Goal: Transaction & Acquisition: Purchase product/service

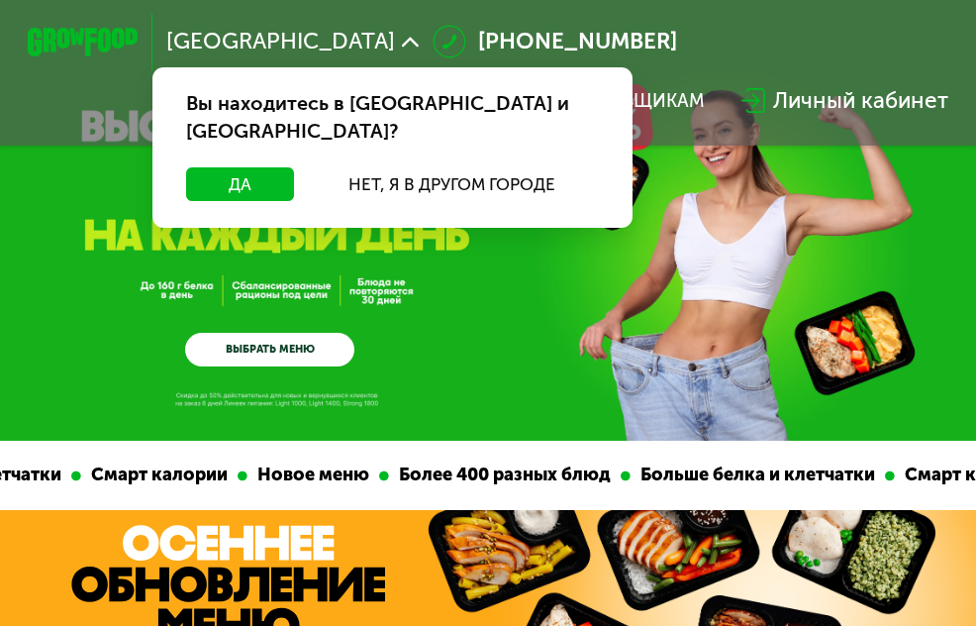
click at [148, 167] on div "Да Нет, я в другом городе" at bounding box center [393, 197] width 491 height 60
click at [186, 167] on button "Да" at bounding box center [240, 184] width 108 height 34
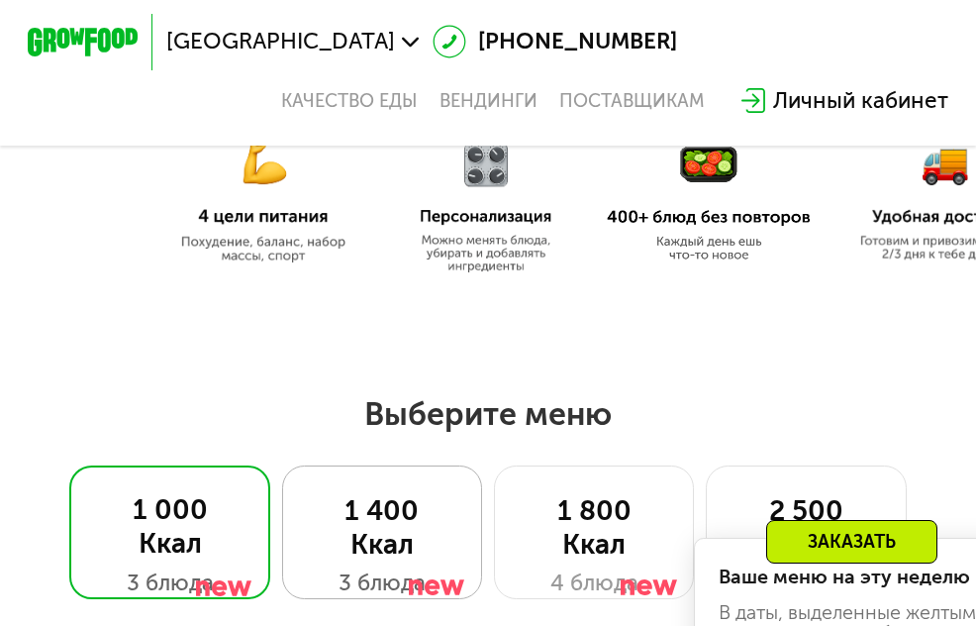
scroll to position [792, 0]
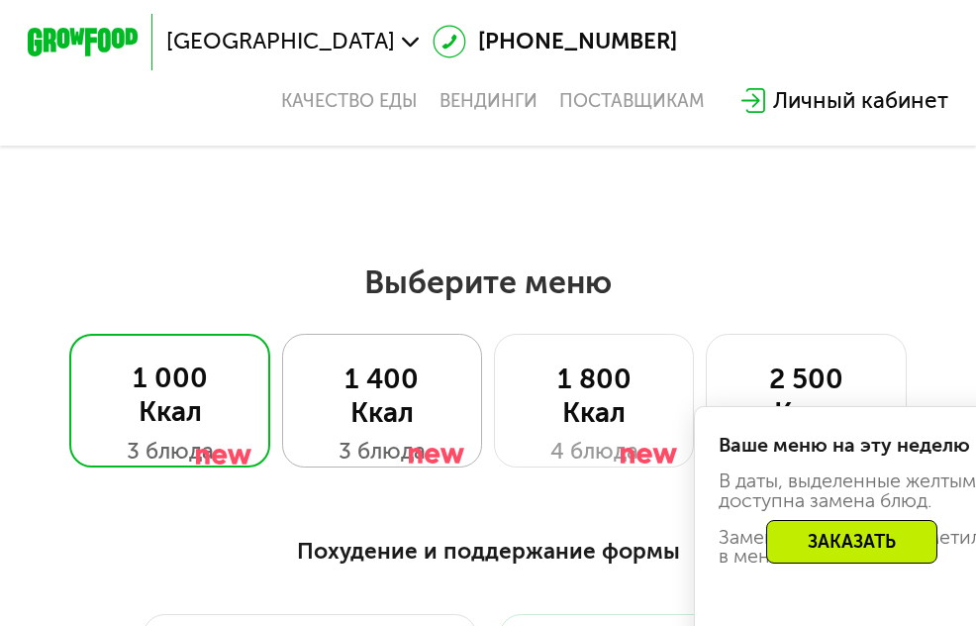
click at [445, 435] on div "3 блюда" at bounding box center [383, 452] width 144 height 34
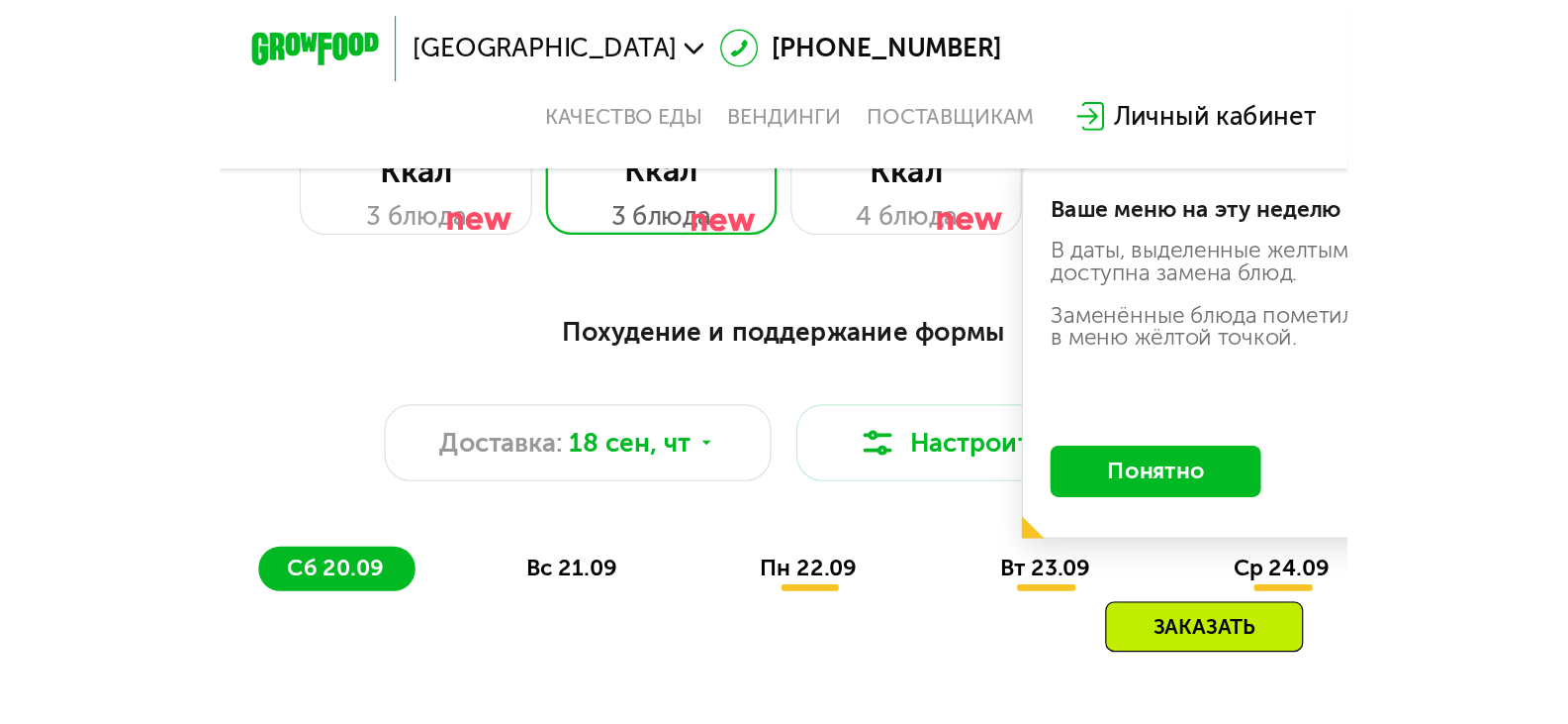
scroll to position [924, 0]
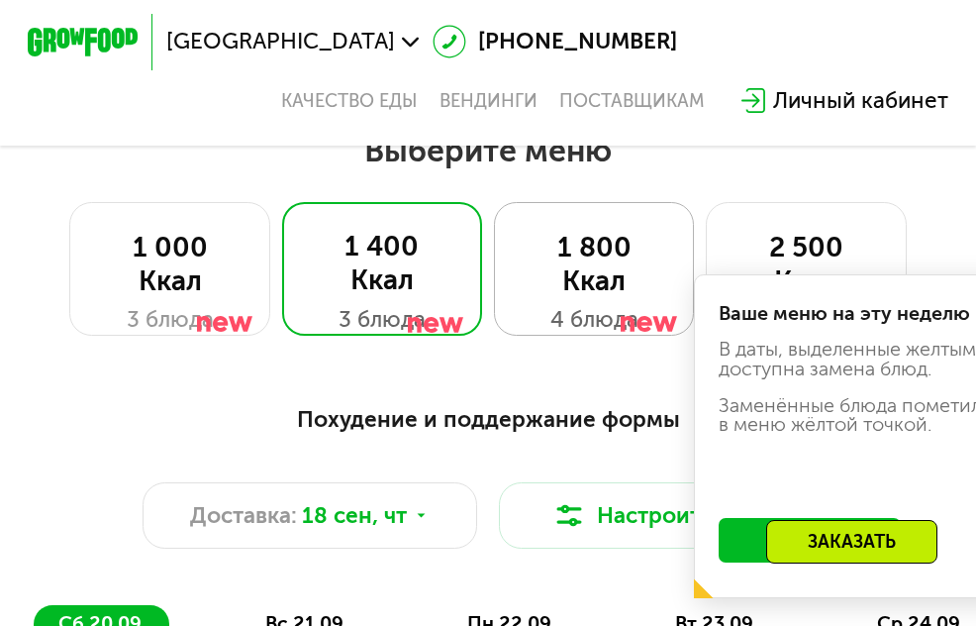
click at [545, 303] on div "4 блюда" at bounding box center [595, 320] width 144 height 34
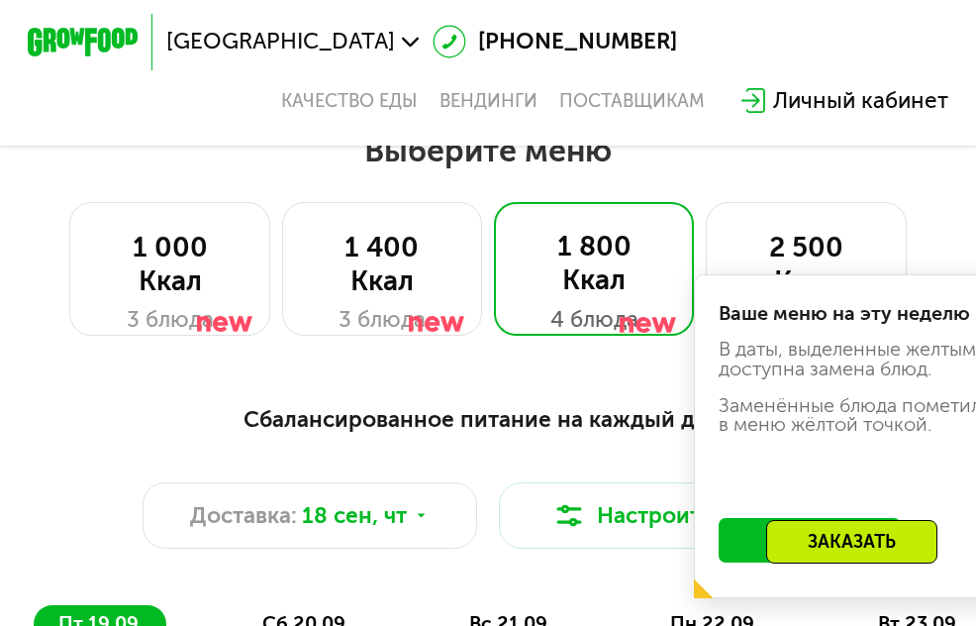
click at [839, 518] on button "Понятно" at bounding box center [810, 540] width 182 height 45
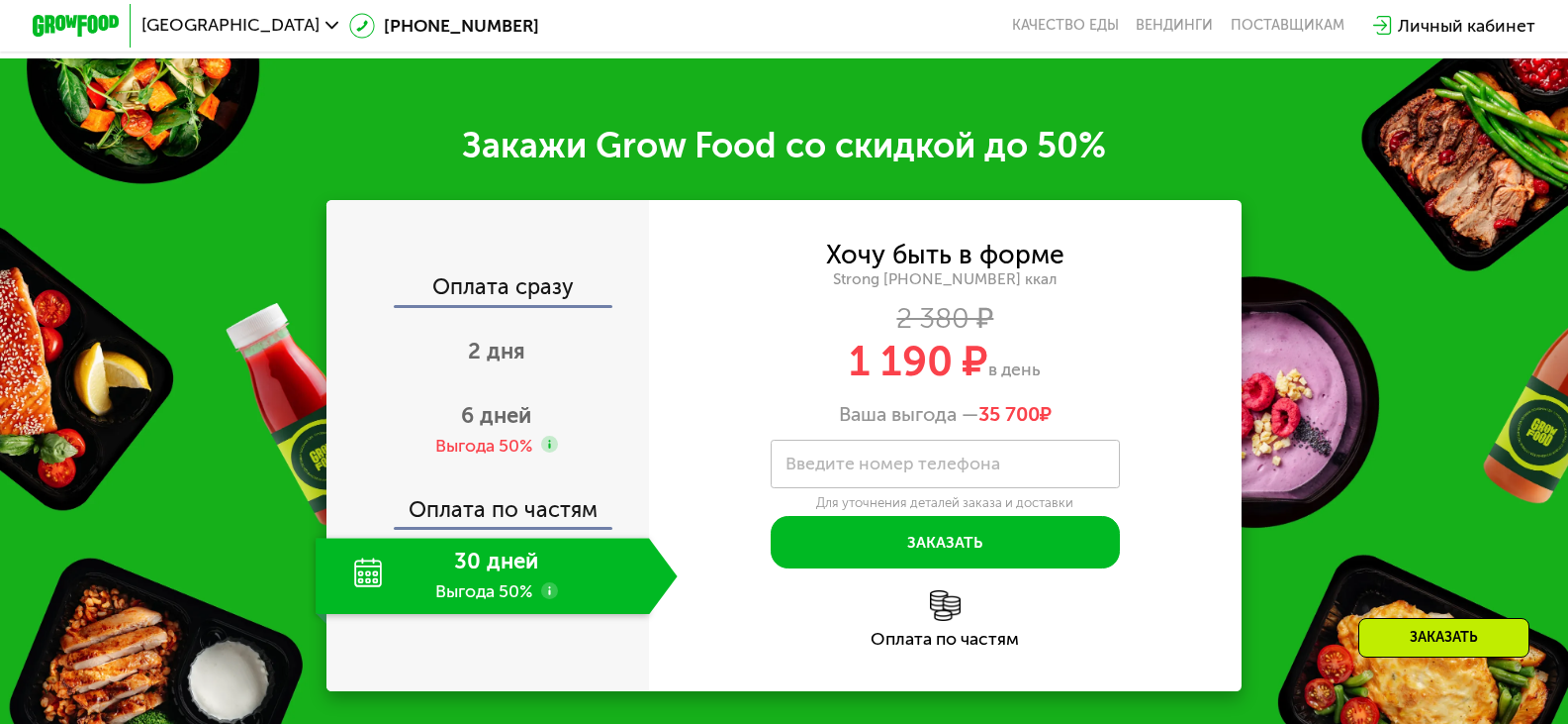
scroll to position [2640, 0]
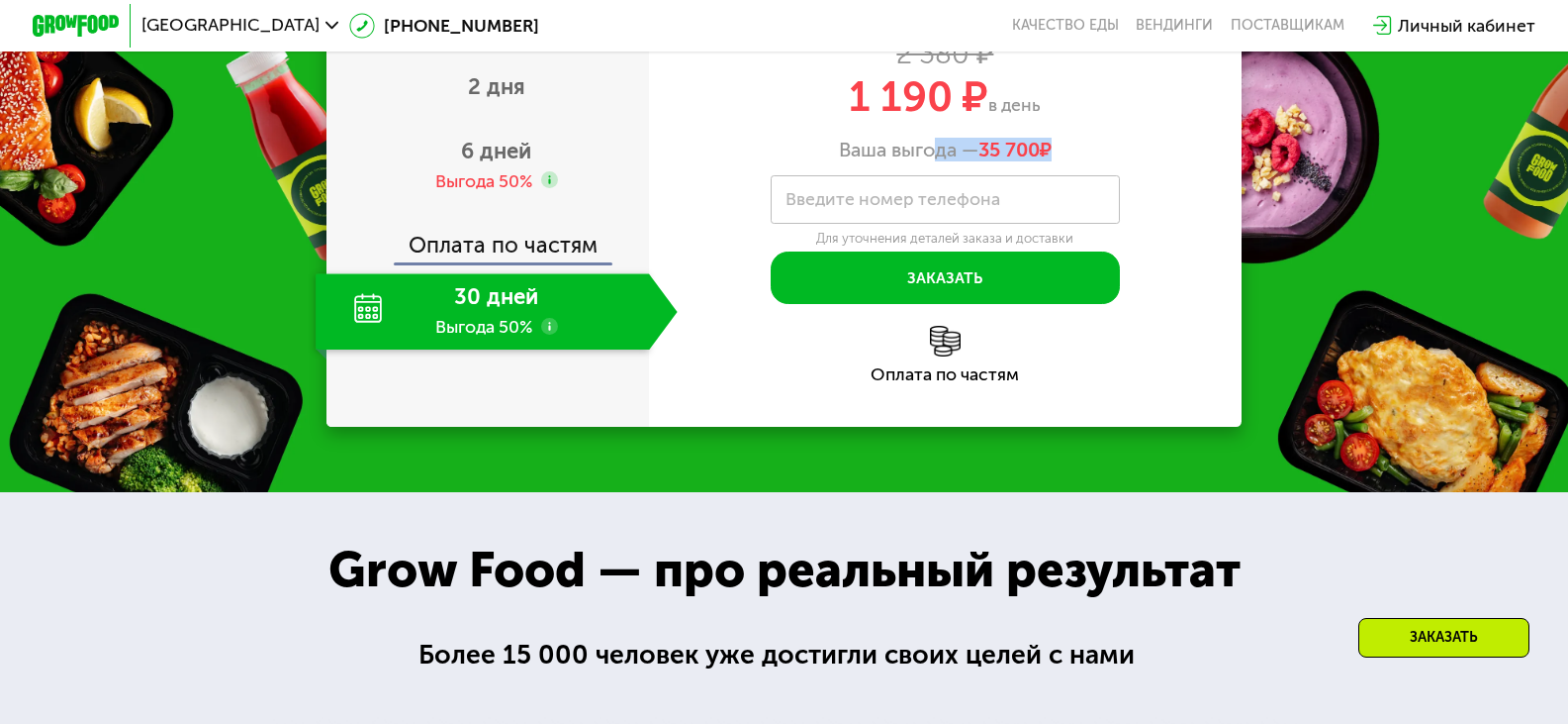
drag, startPoint x: 929, startPoint y: 460, endPoint x: 924, endPoint y: 476, distance: 16.8
click at [924, 304] on div "Хочу быть в форме Strong [PHONE_NUMBER] ккал 2 380 ₽ 1 190 ₽ в день Ваша выгода…" at bounding box center [944, 141] width 593 height 326
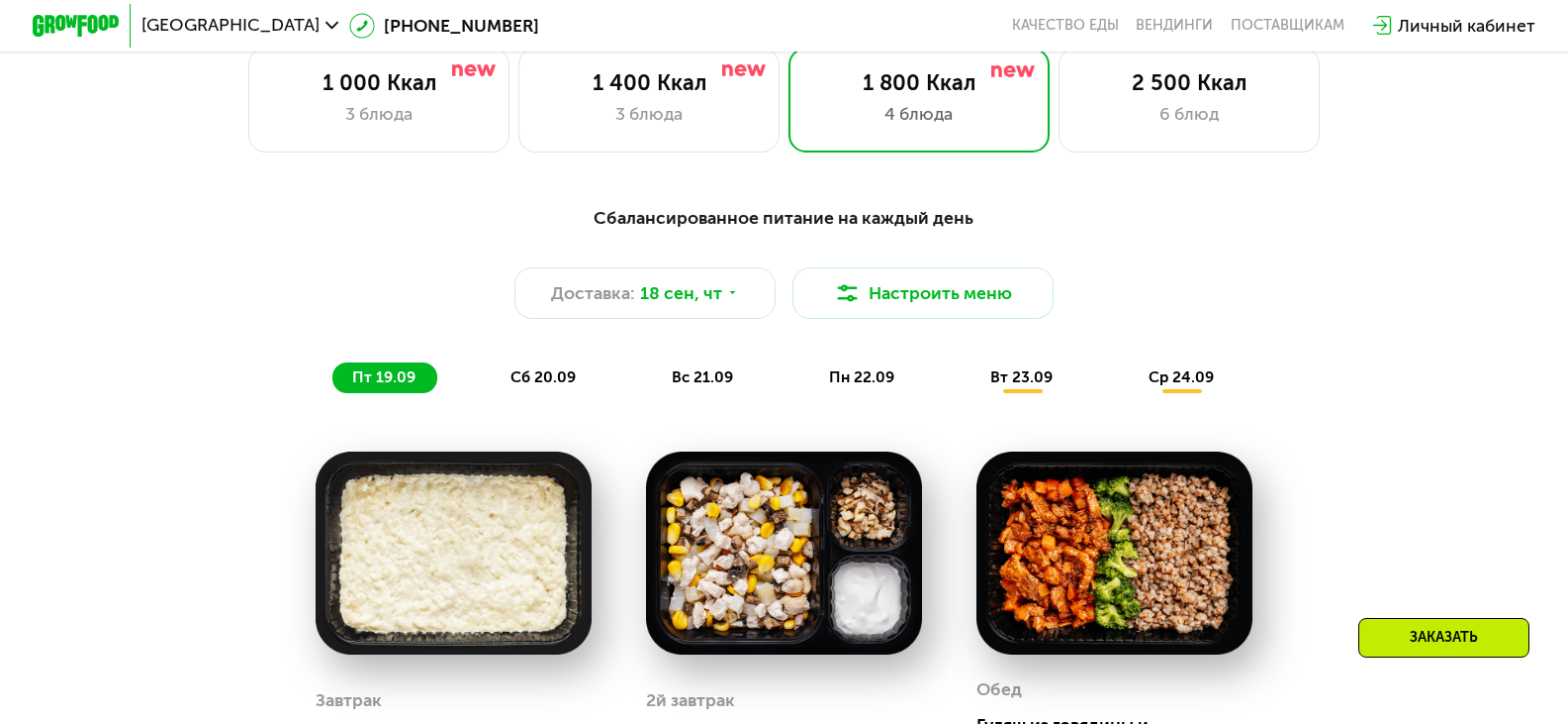
scroll to position [1320, 0]
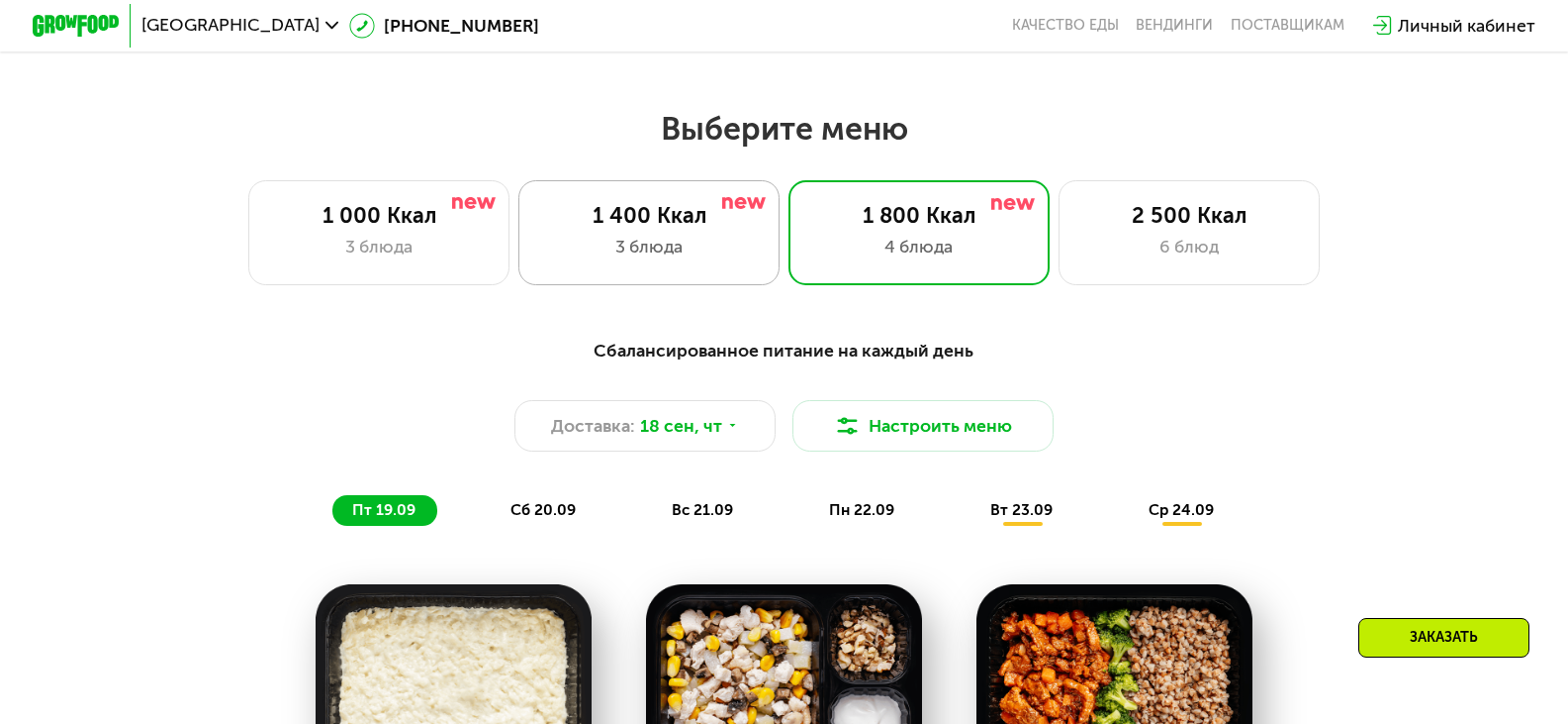
click at [704, 245] on div "3 блюда" at bounding box center [650, 247] width 216 height 26
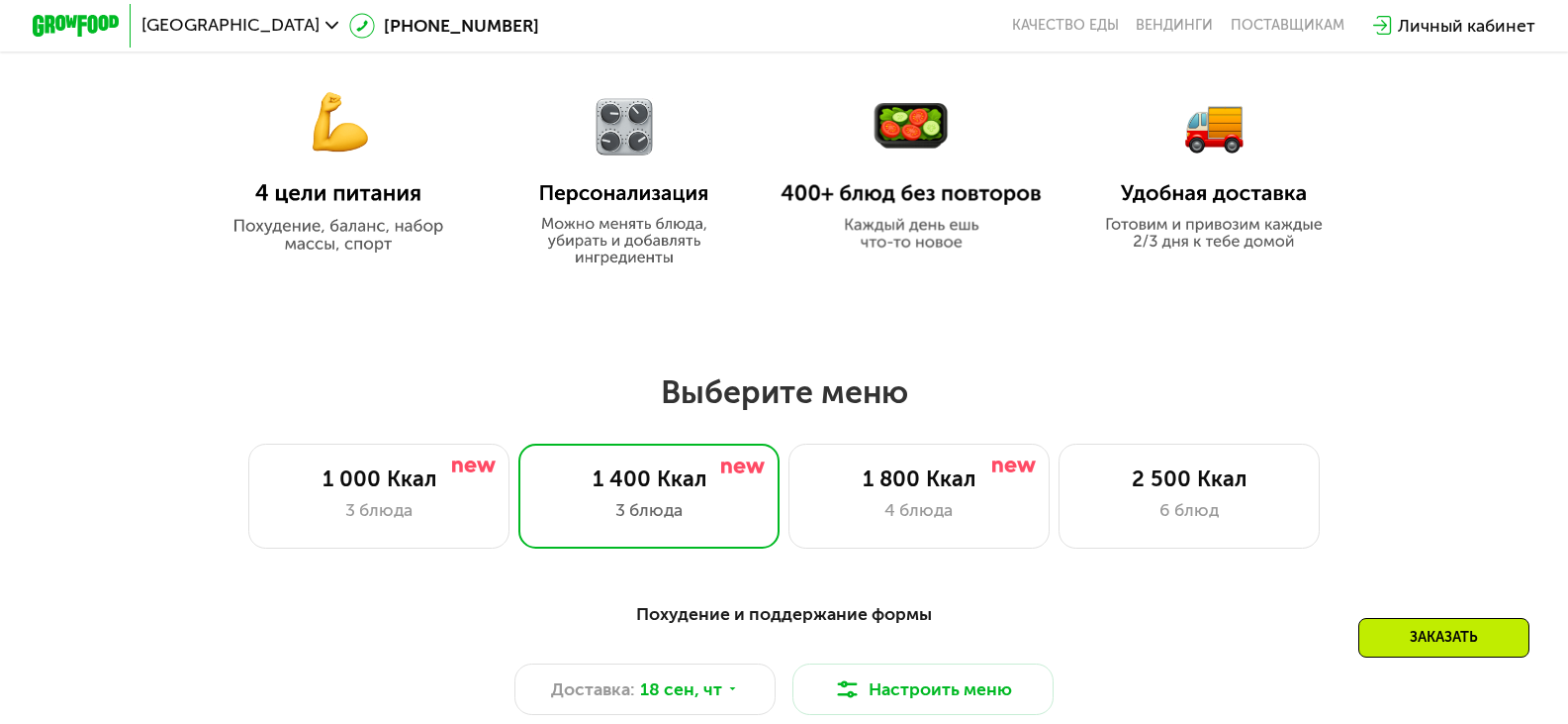
scroll to position [1188, 0]
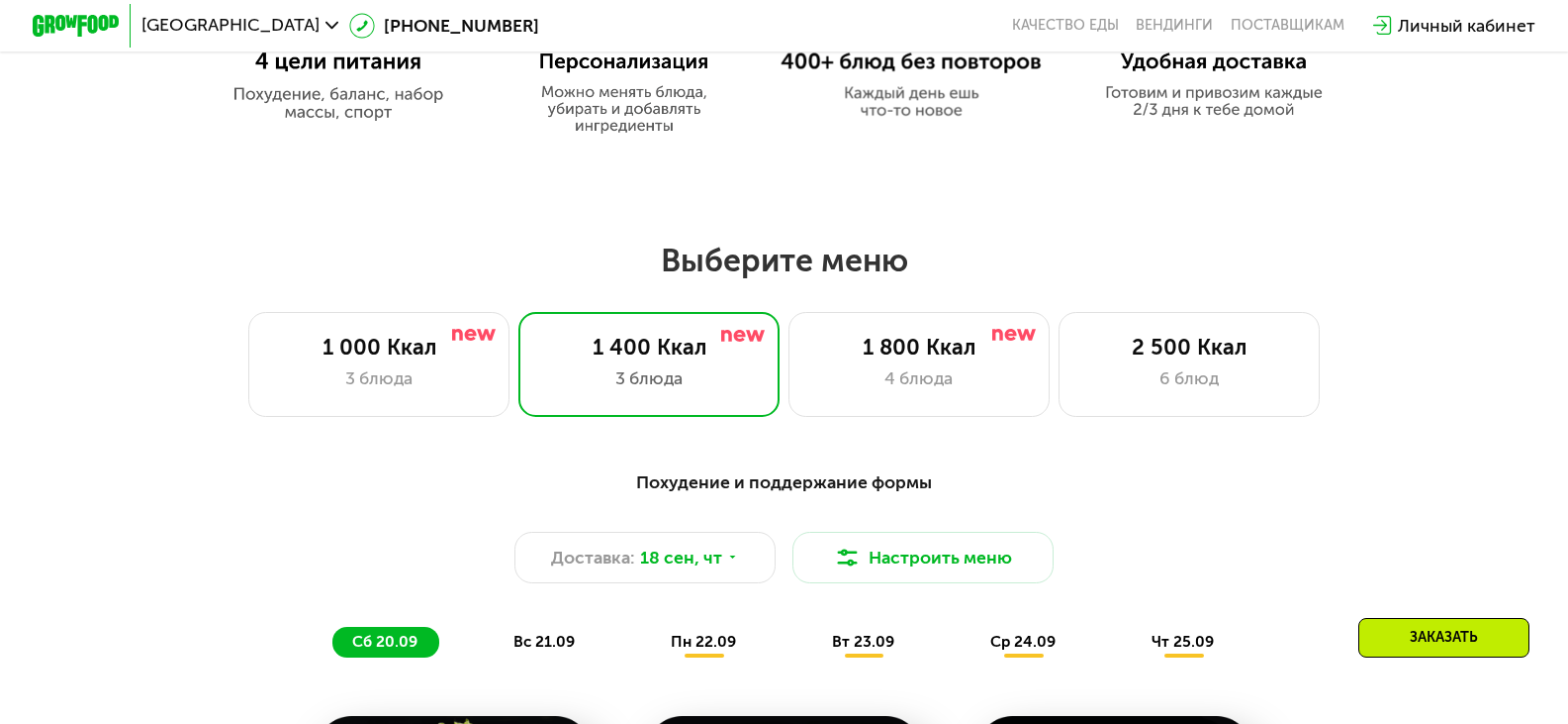
click at [816, 476] on div "Похудение и поддержание формы Доставка: [DATE] Настроить меню сб 20.09 вс 21.09…" at bounding box center [784, 563] width 1316 height 215
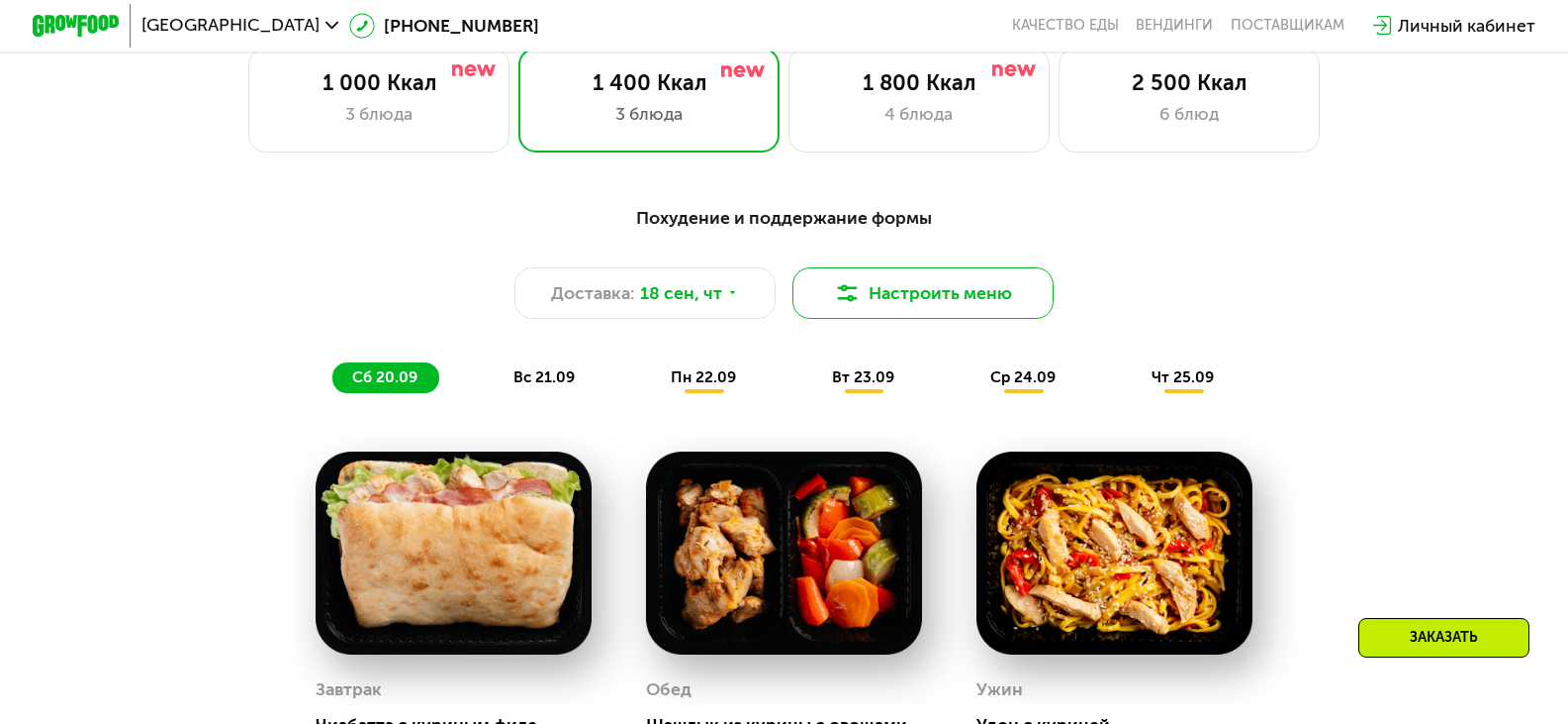
click at [918, 302] on button "Настроить меню" at bounding box center [922, 293] width 261 height 52
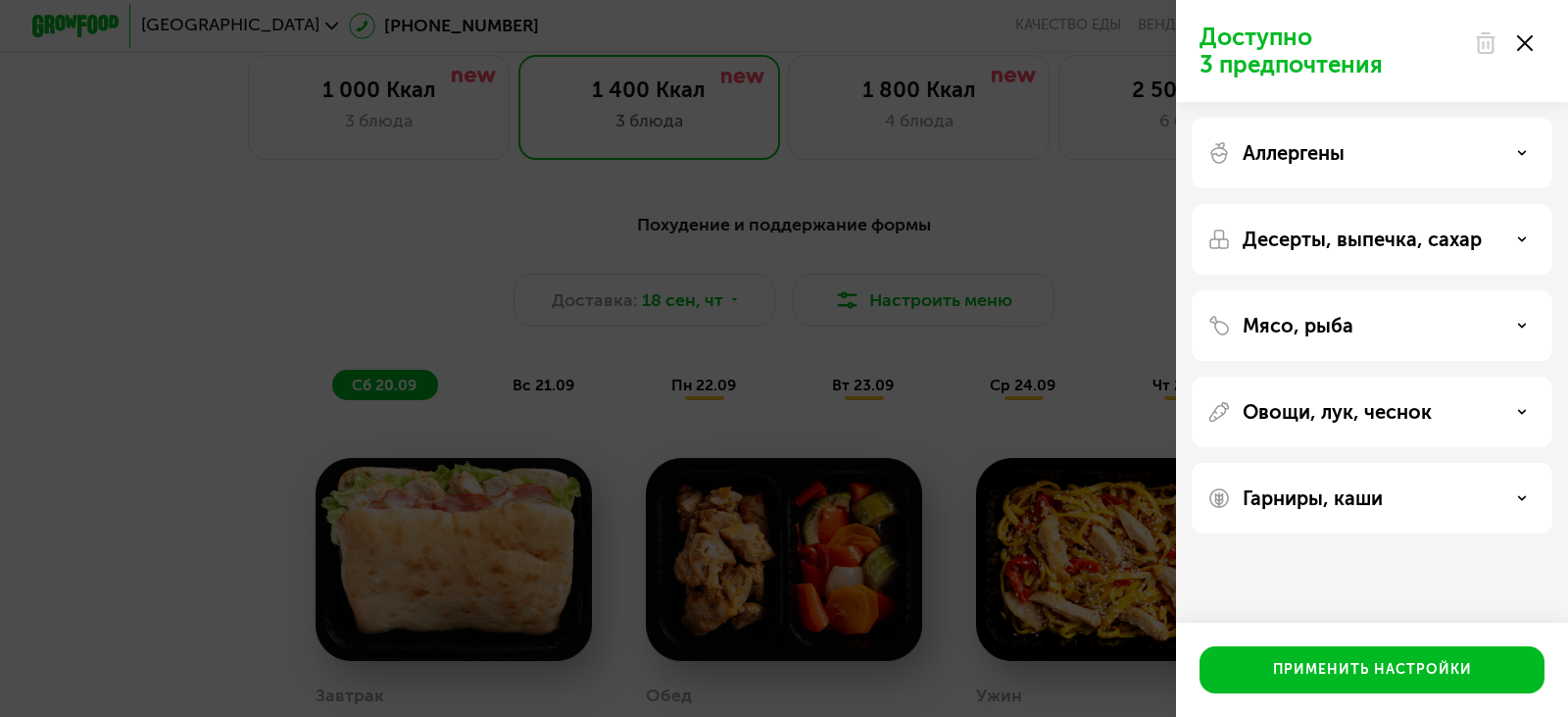
click at [965, 221] on div "Доступно 3 предпочтения Аллергены Десерты, выпечка, сахар Мясо, рыба Овощи, лук…" at bounding box center [784, 358] width 1568 height 717
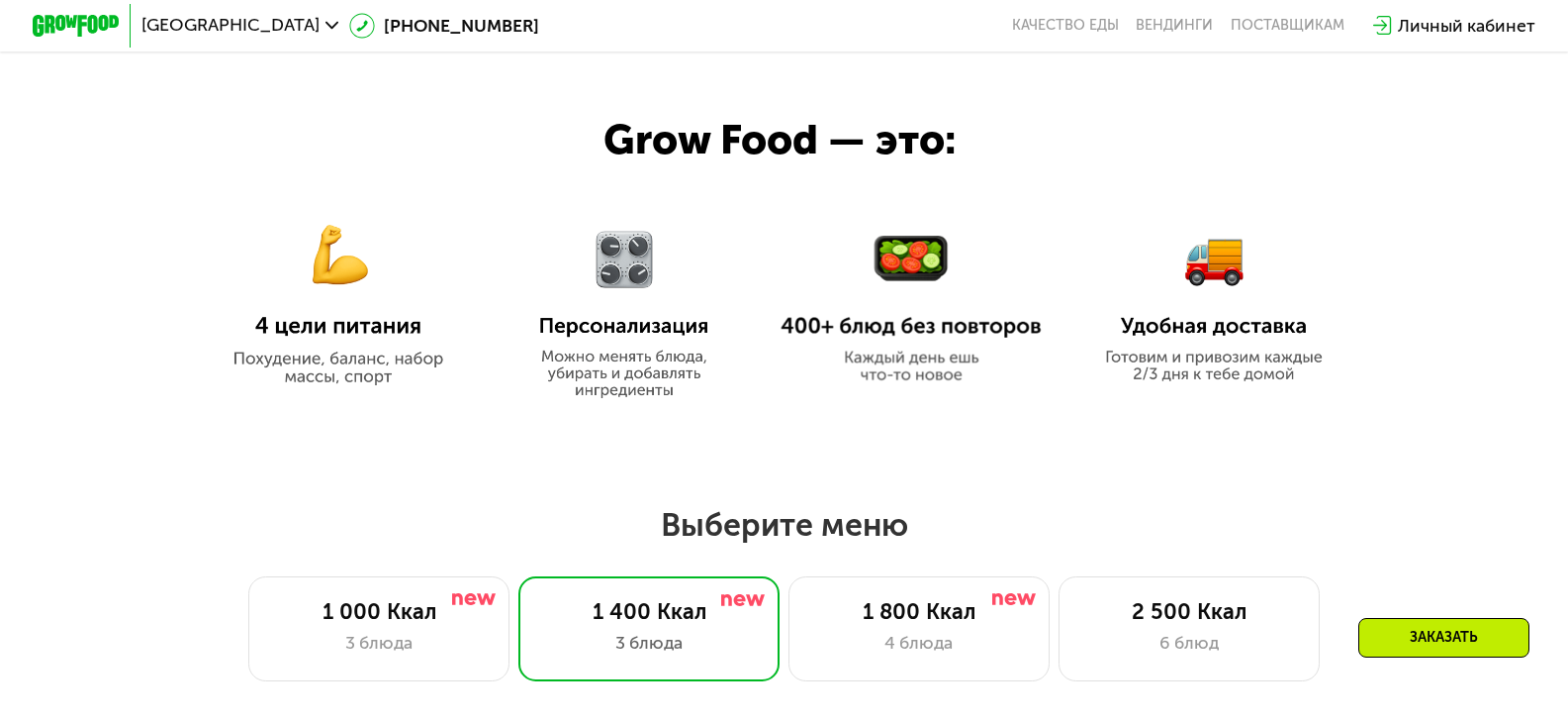
scroll to position [660, 0]
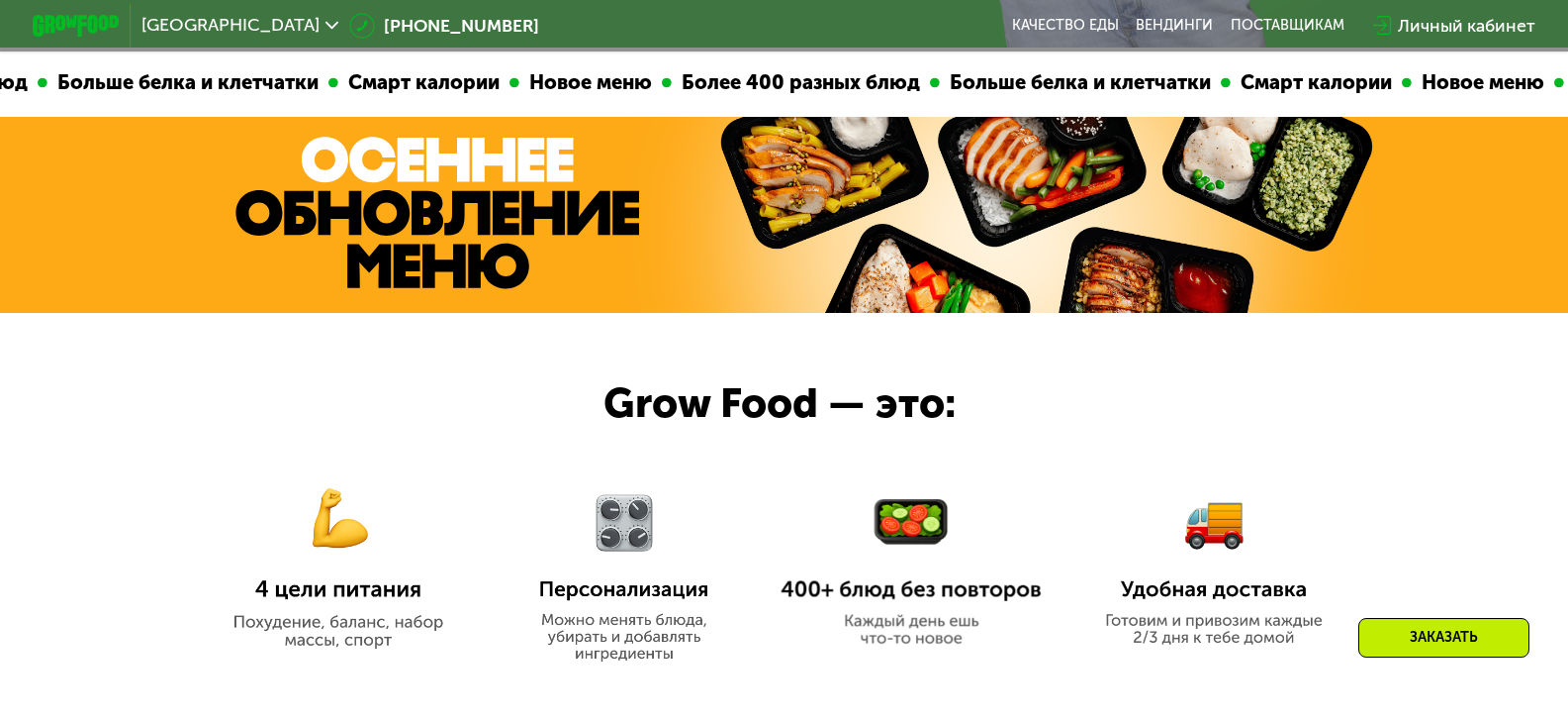
click at [475, 202] on img at bounding box center [438, 212] width 404 height 151
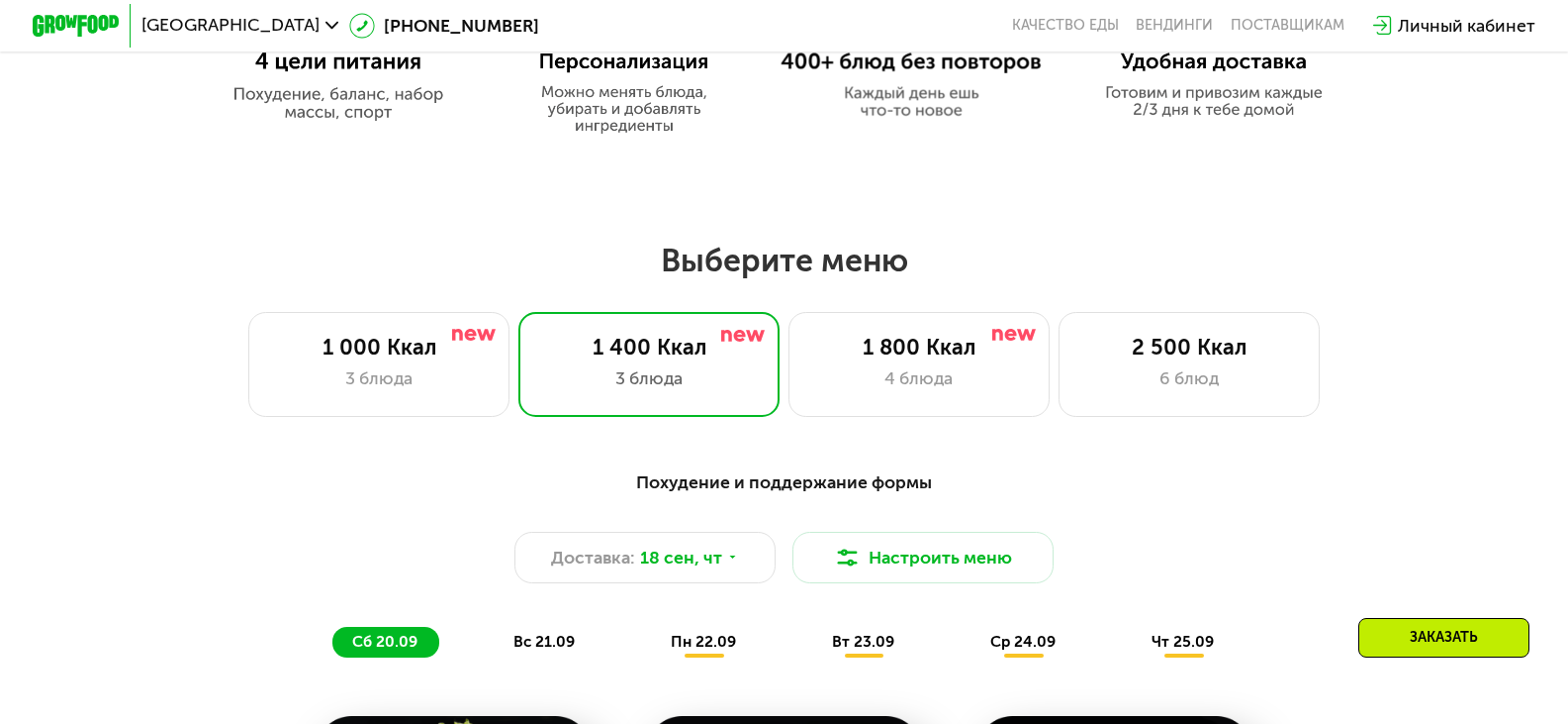
scroll to position [1320, 0]
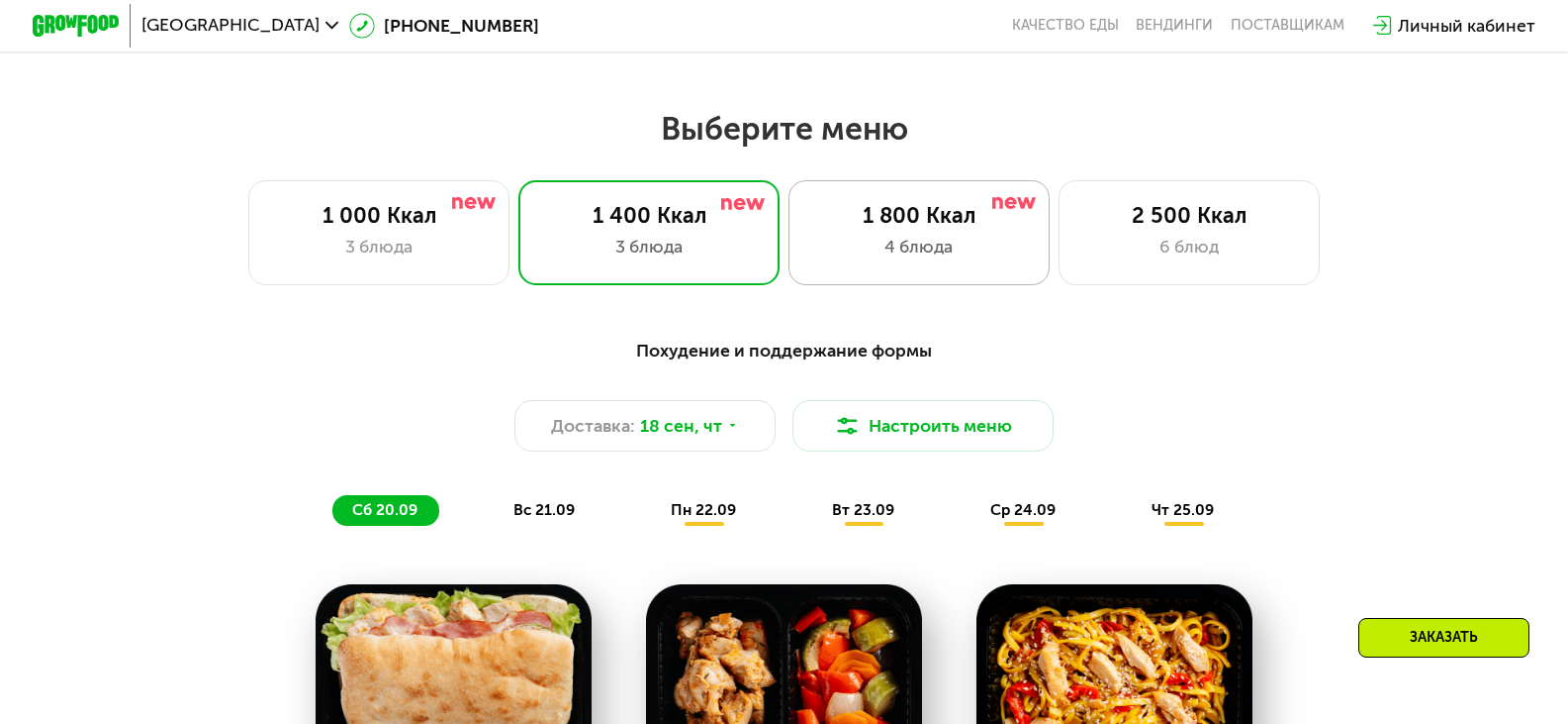
click at [940, 252] on div "4 блюда" at bounding box center [919, 247] width 216 height 26
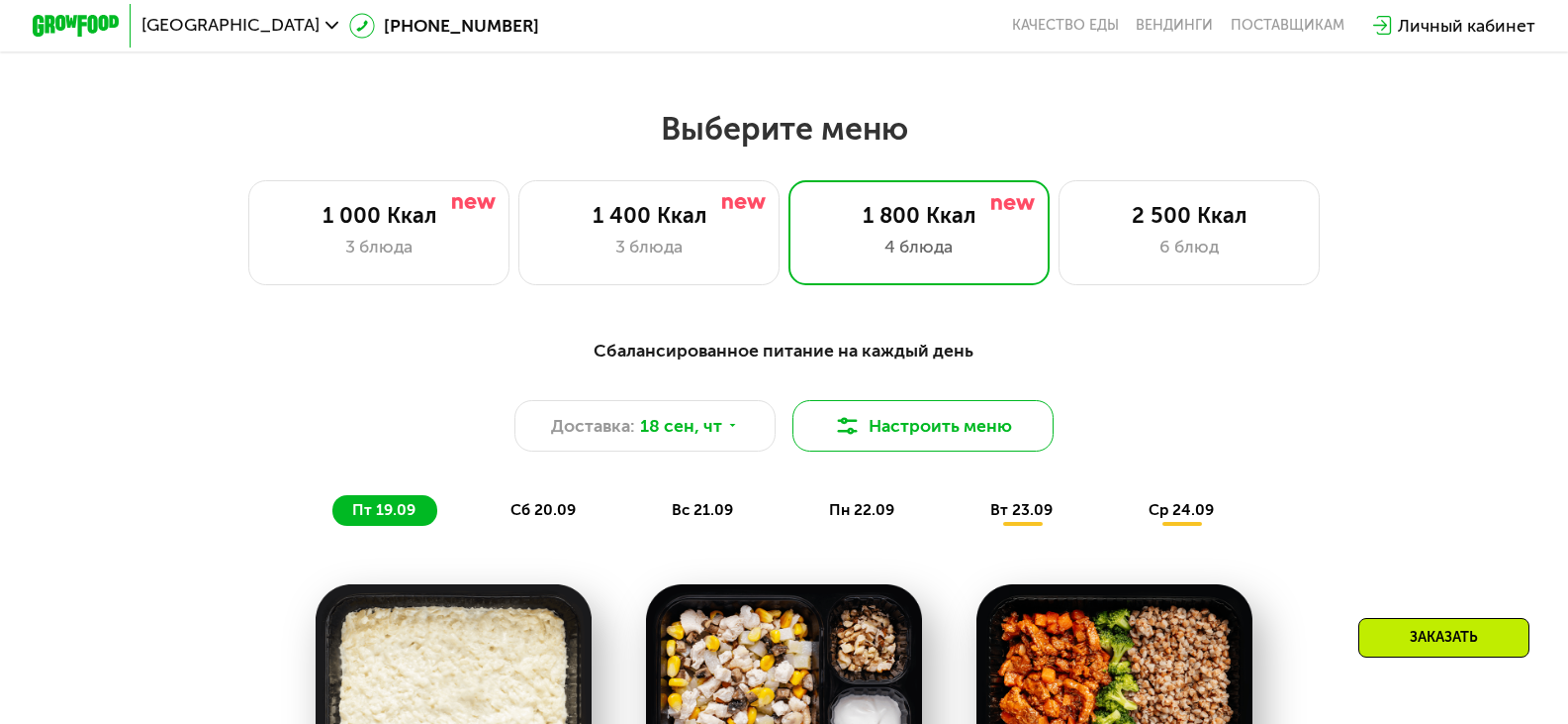
click at [868, 439] on button "Настроить меню" at bounding box center [922, 426] width 261 height 52
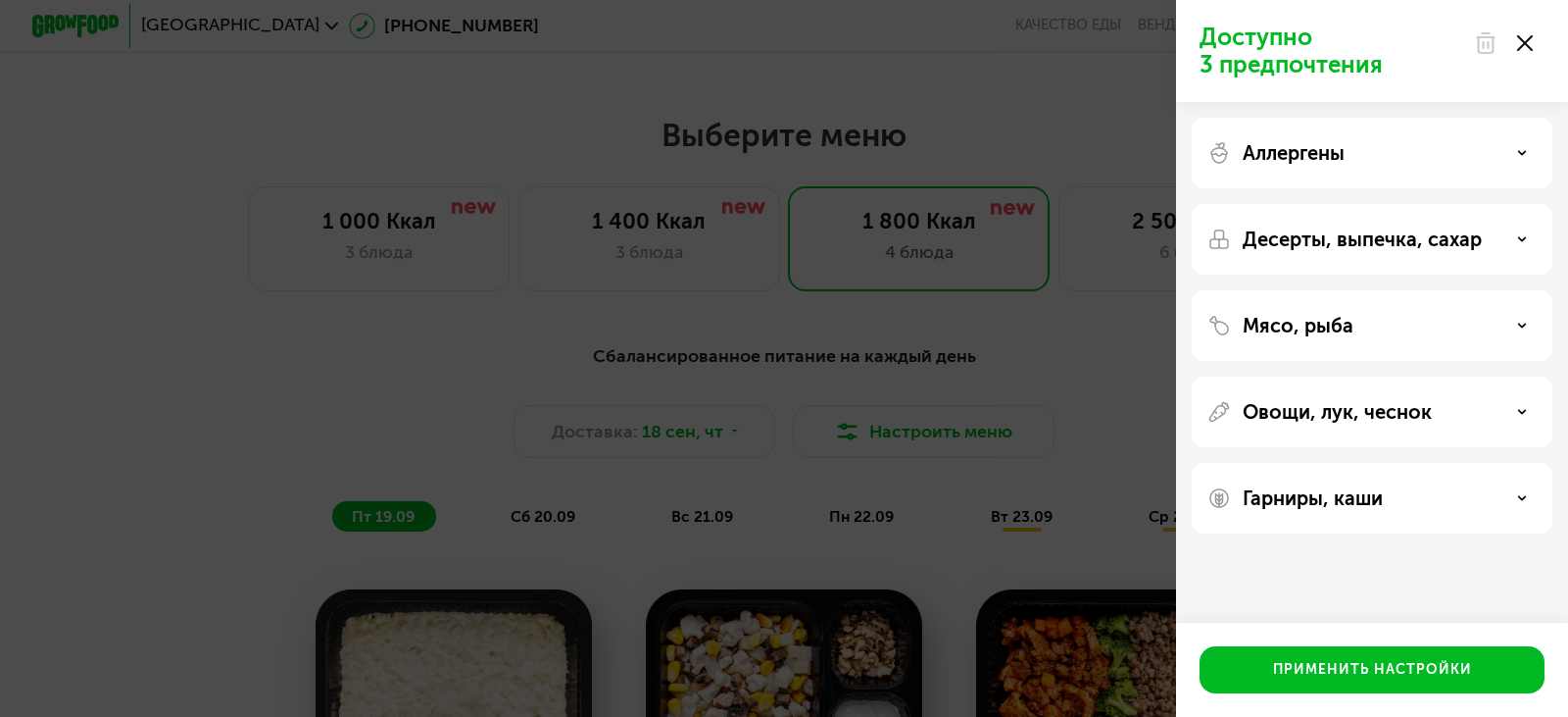
click at [965, 233] on p "Десерты, выпечка, сахар" at bounding box center [1362, 240] width 240 height 24
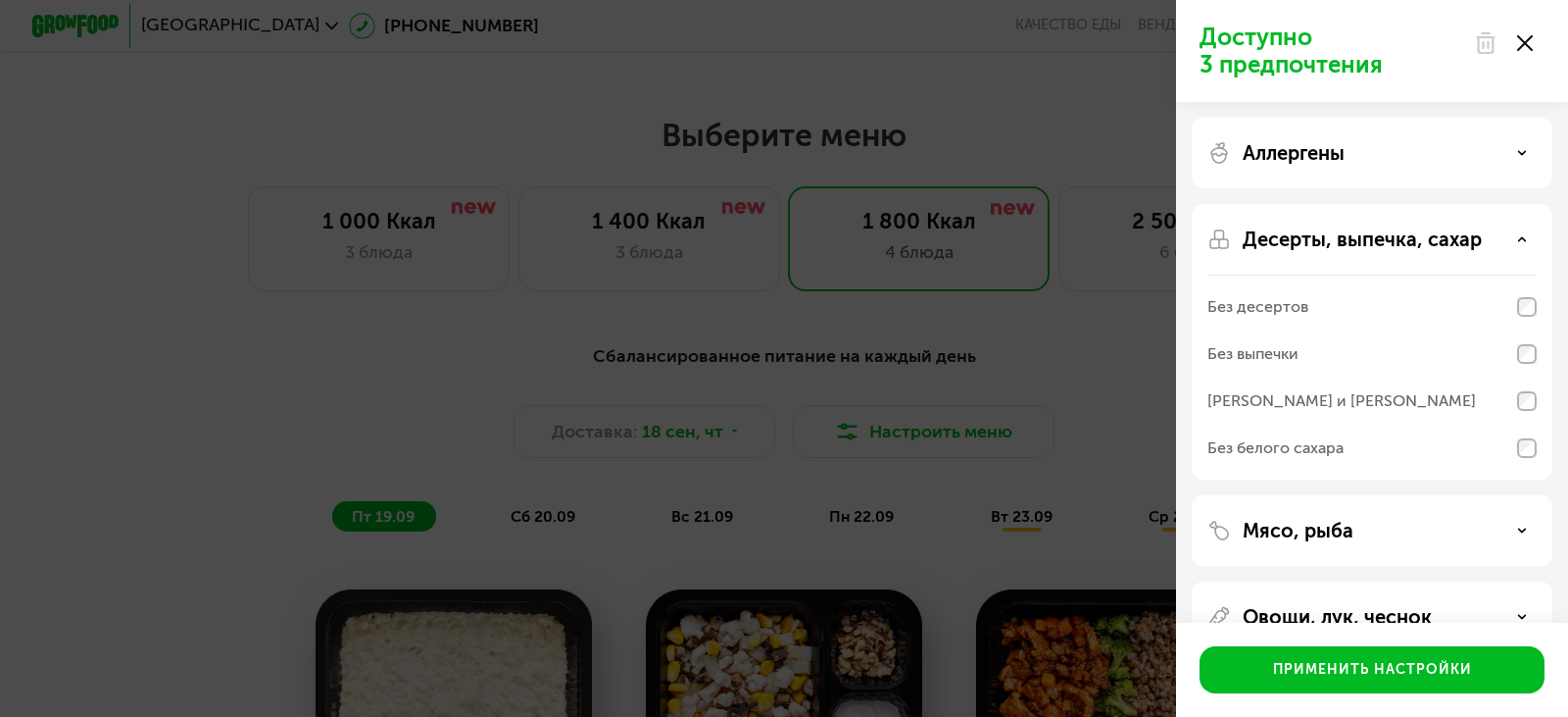
click at [965, 292] on div "Без десертов" at bounding box center [1372, 307] width 330 height 48
click at [965, 237] on icon at bounding box center [1521, 240] width 10 height 10
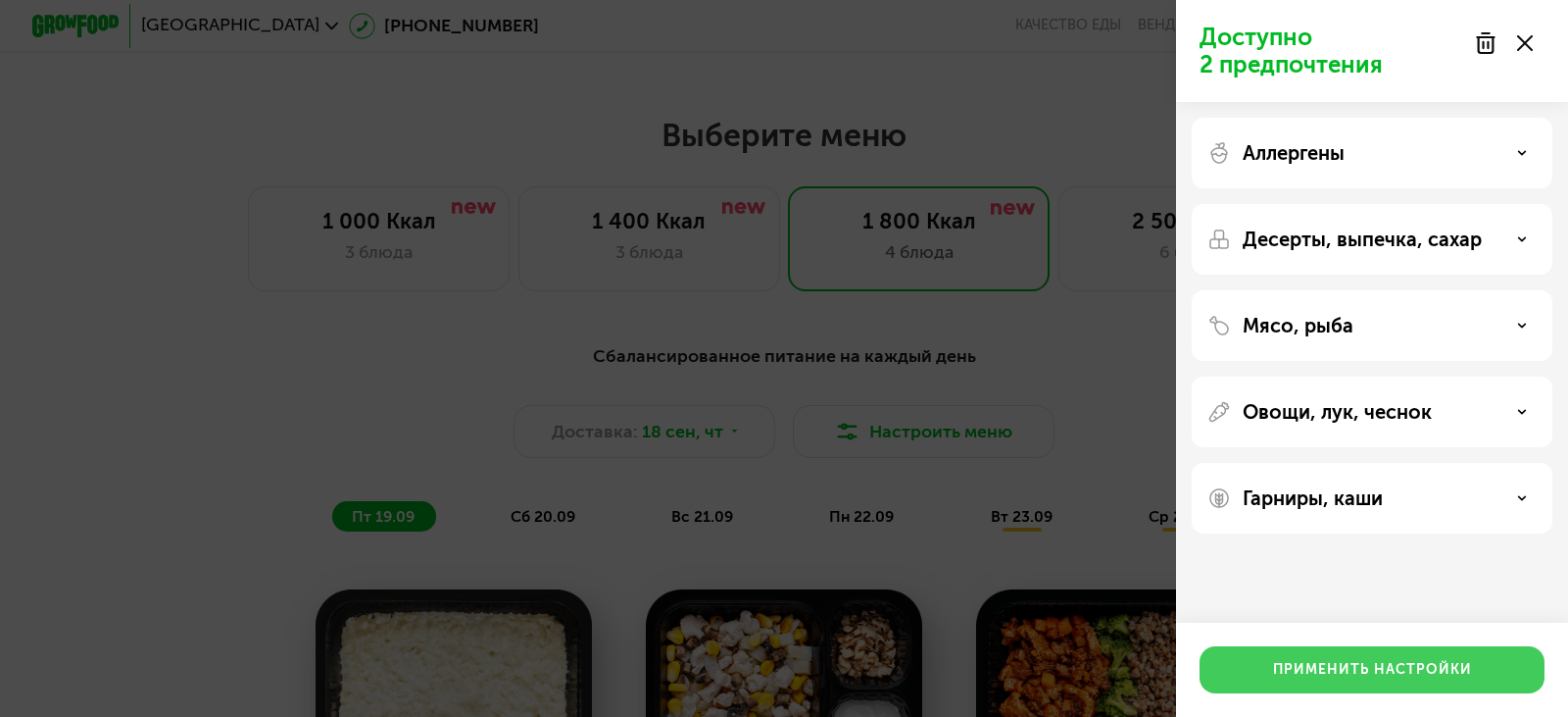
click at [965, 619] on div "Применить настройки" at bounding box center [1372, 669] width 199 height 20
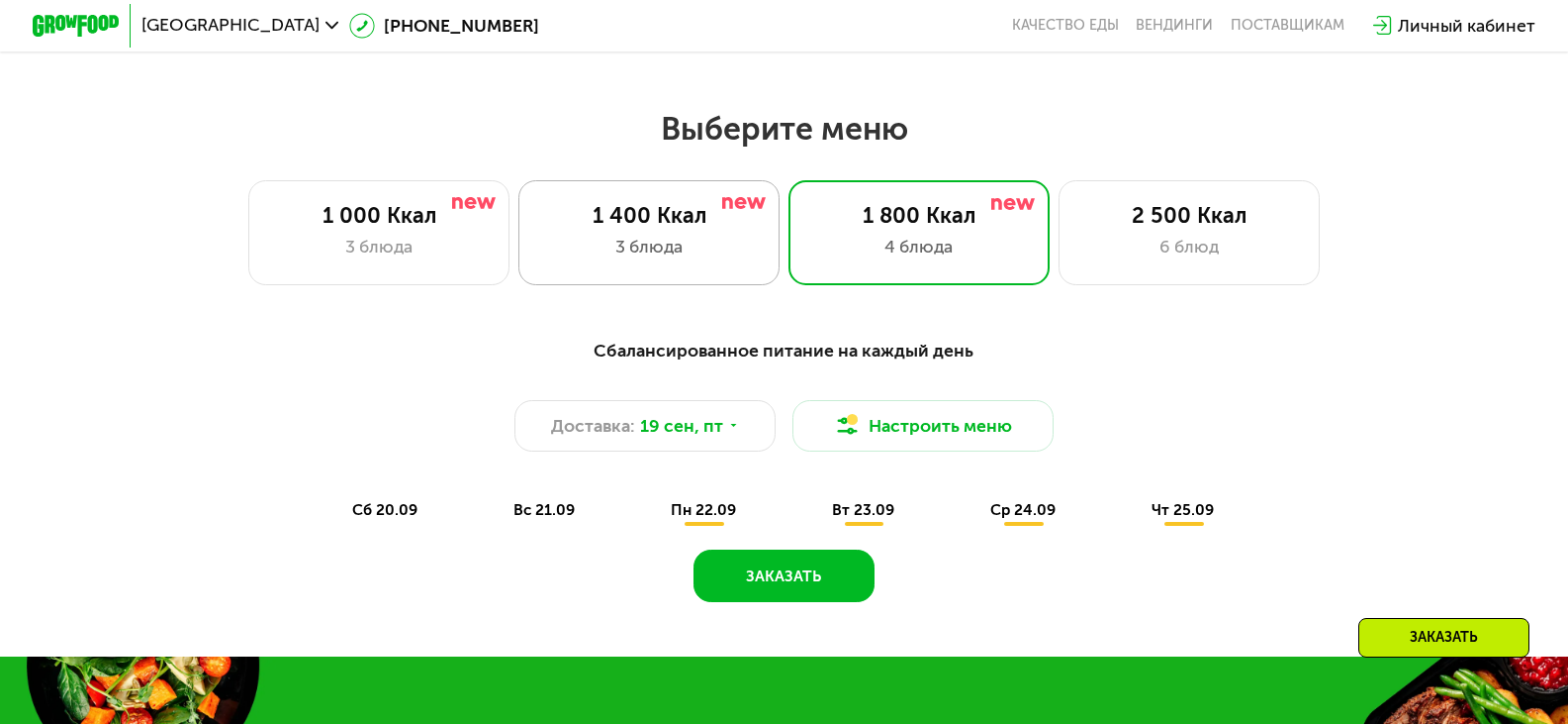
click at [704, 259] on div "3 блюда" at bounding box center [650, 247] width 216 height 26
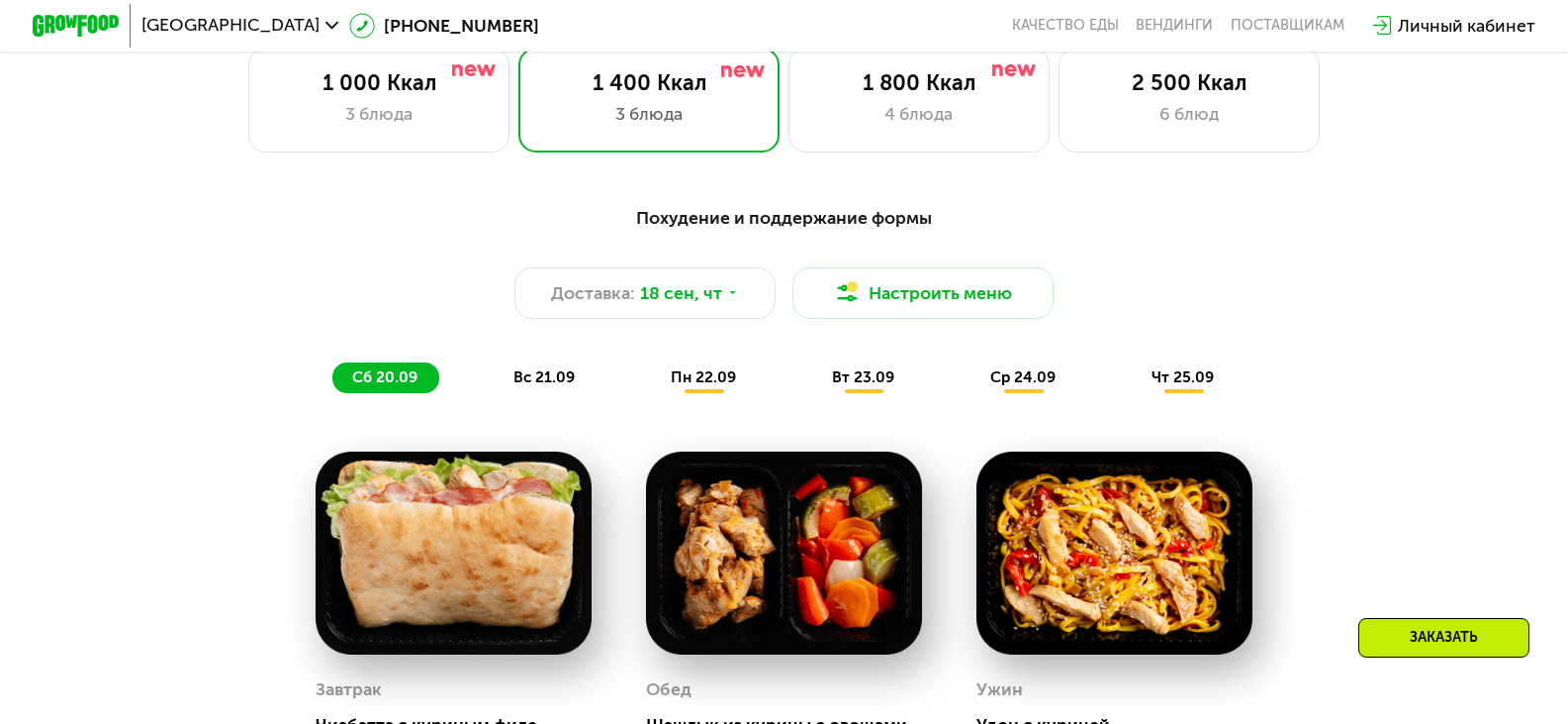
scroll to position [1716, 0]
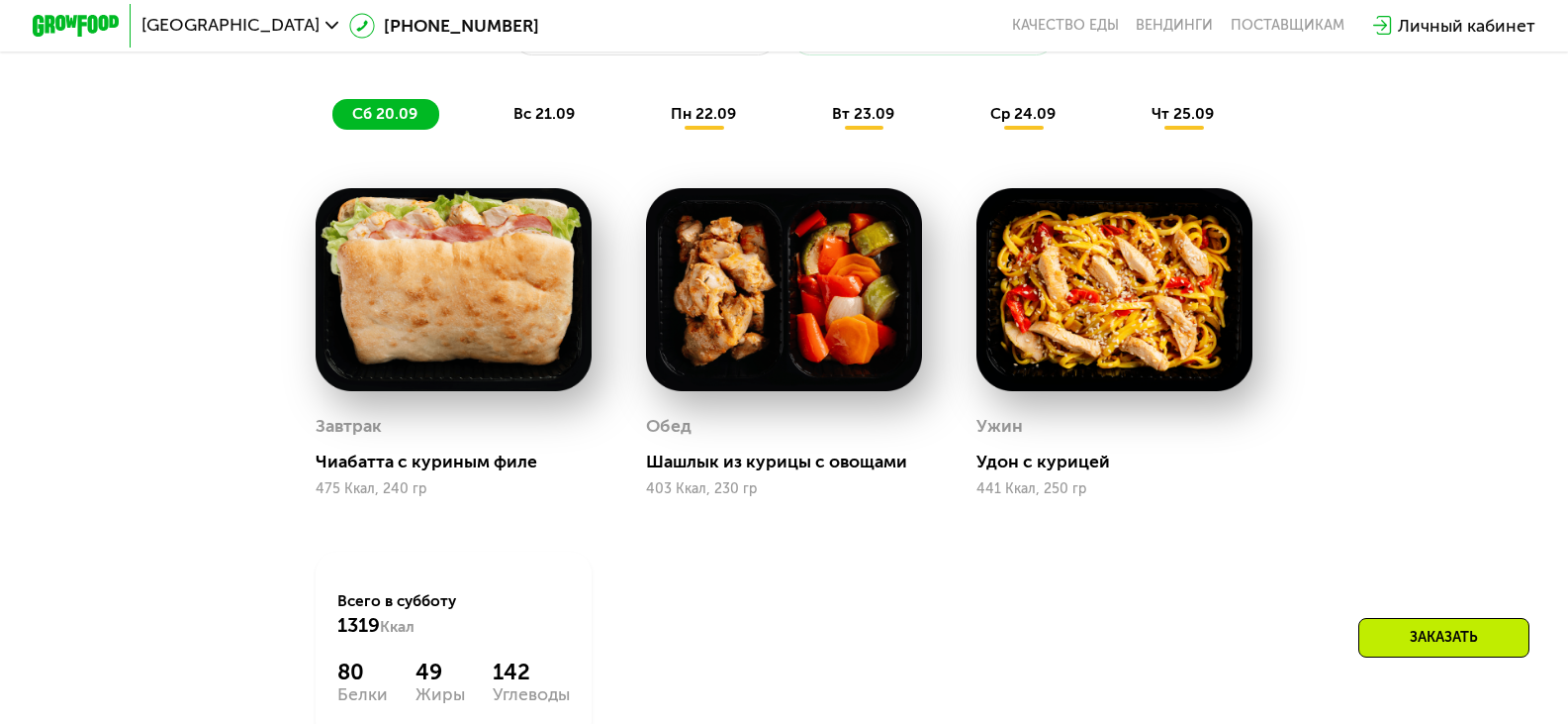
click at [427, 345] on img at bounding box center [454, 289] width 276 height 203
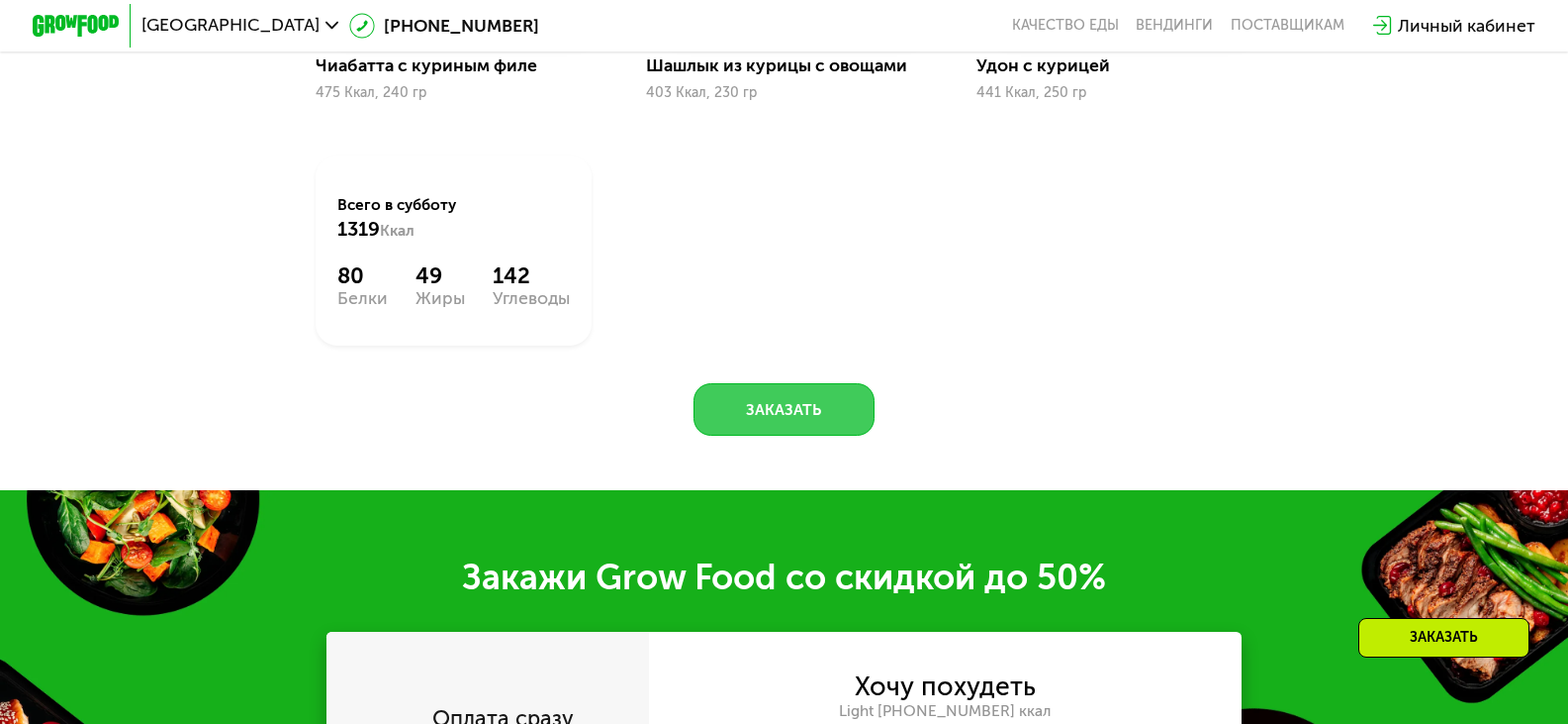
scroll to position [2508, 0]
